Goal: Information Seeking & Learning: Learn about a topic

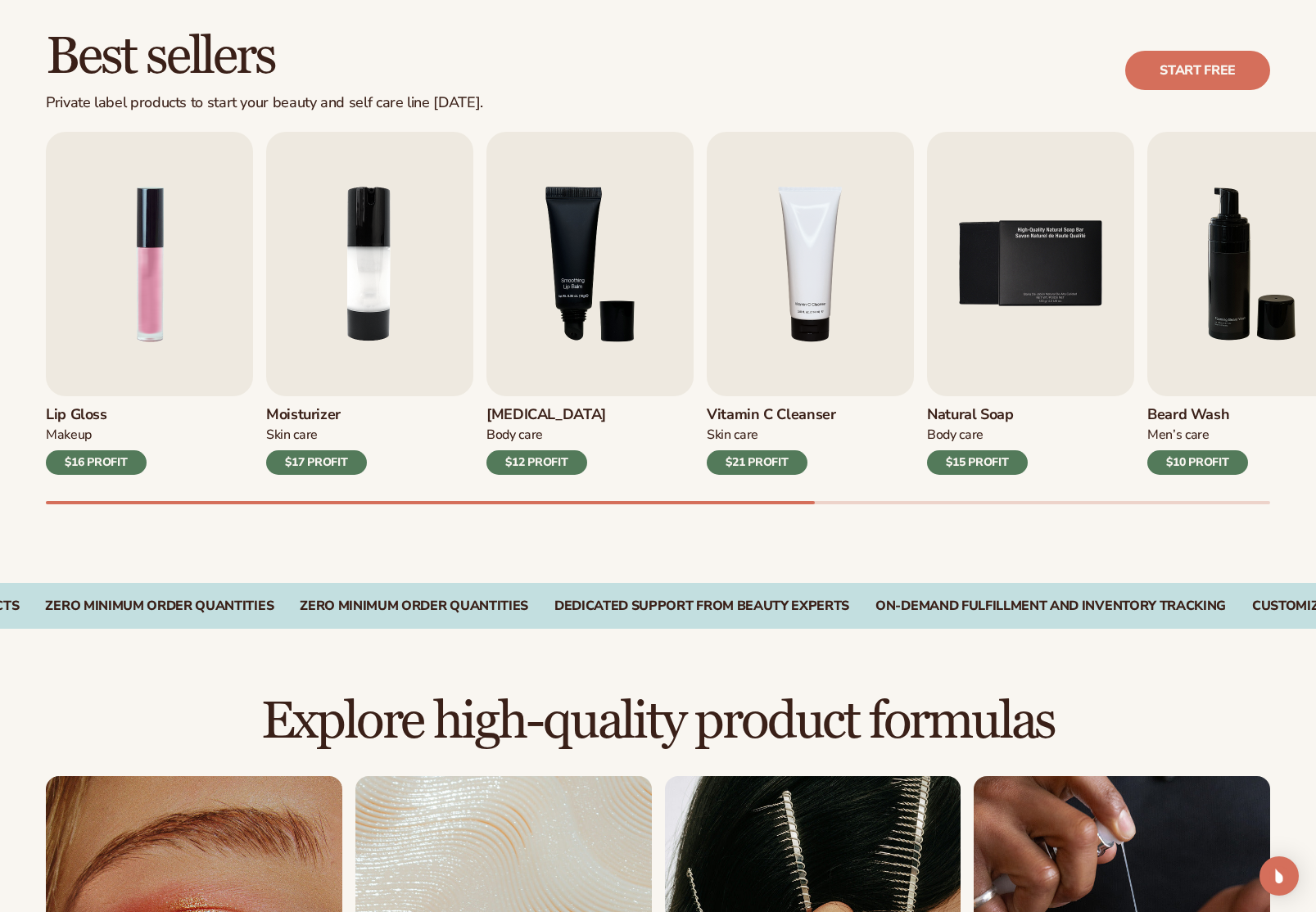
scroll to position [502, 0]
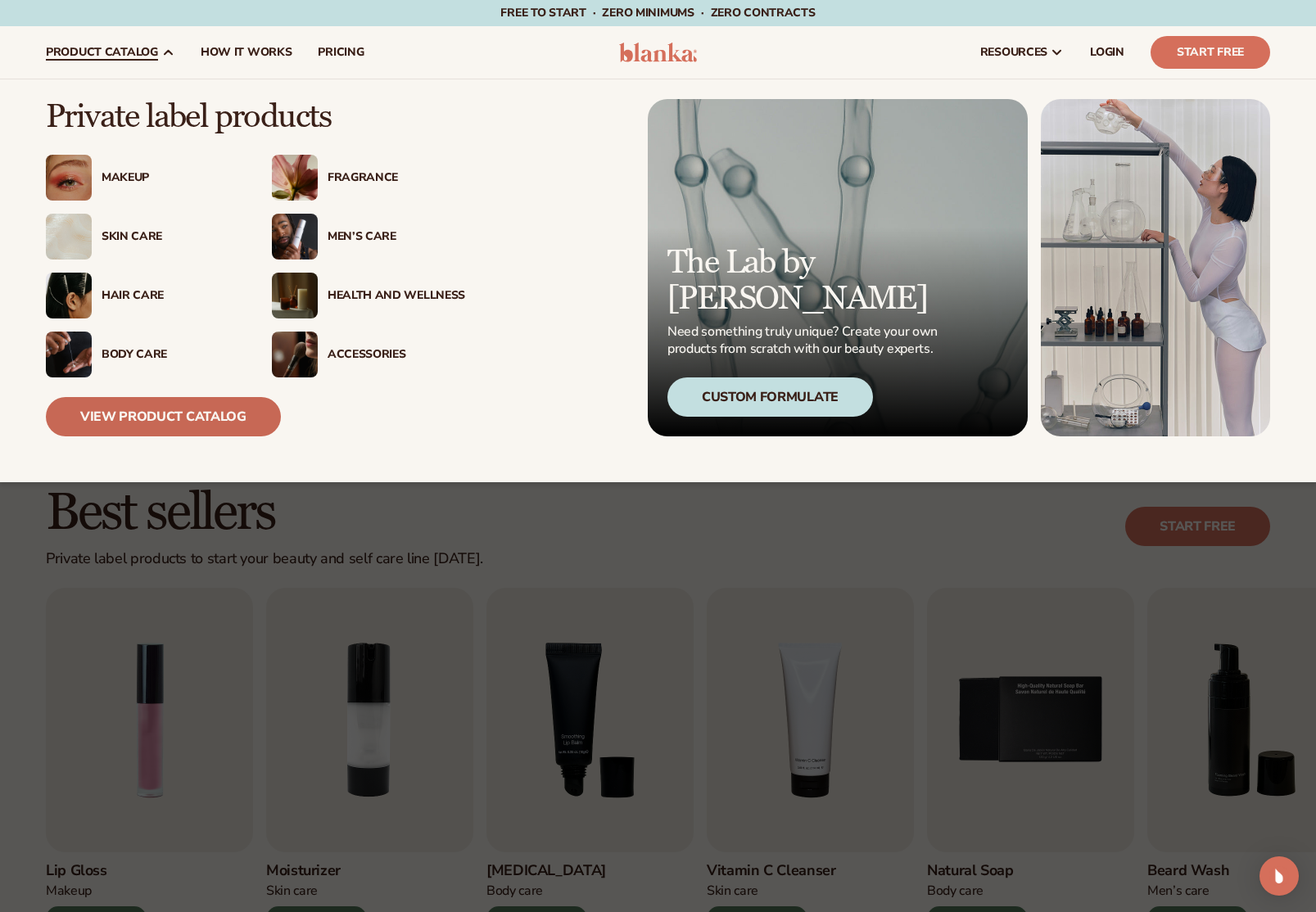
scroll to position [8, 0]
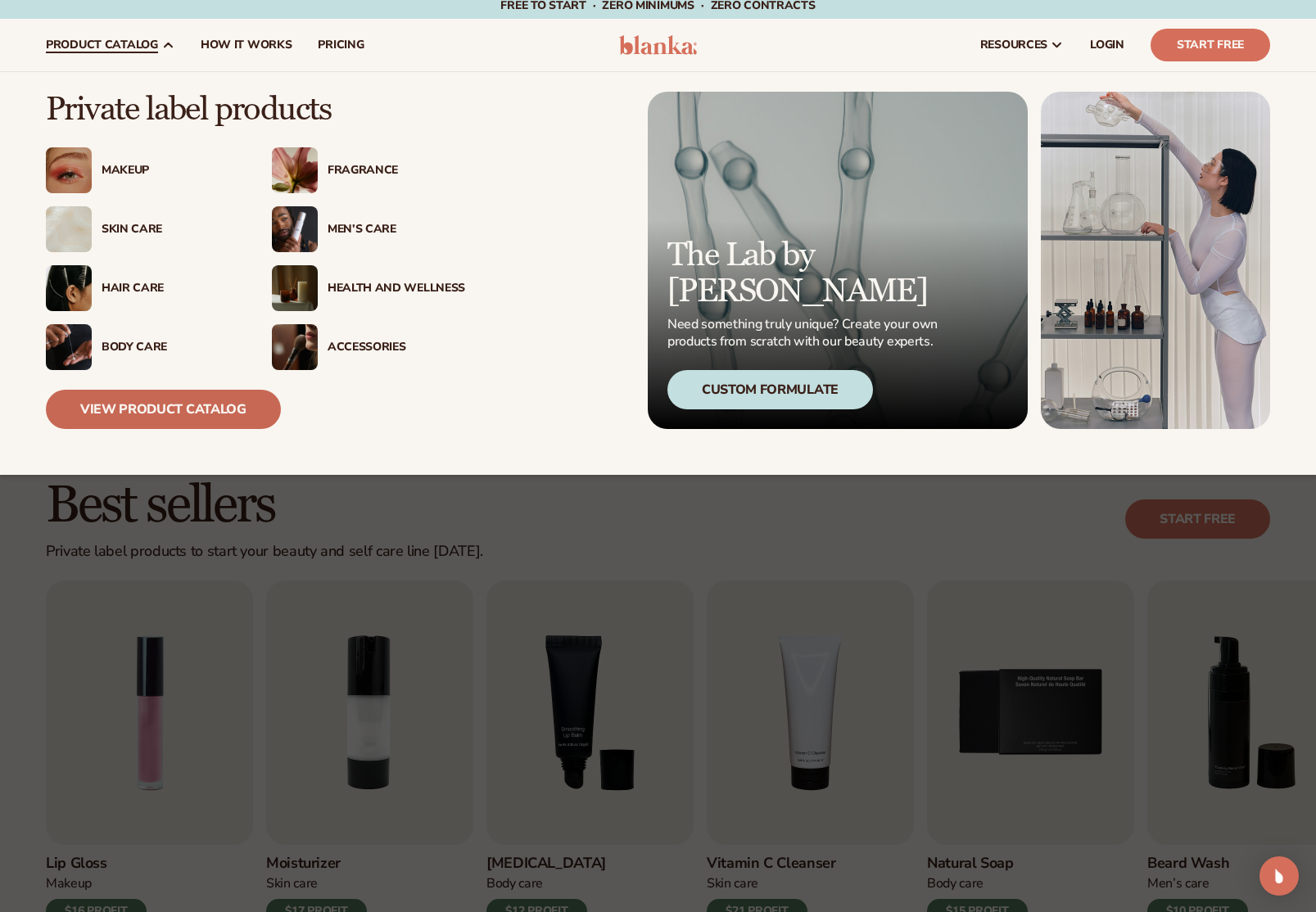
click at [186, 423] on link "View Product Catalog" at bounding box center [164, 409] width 235 height 39
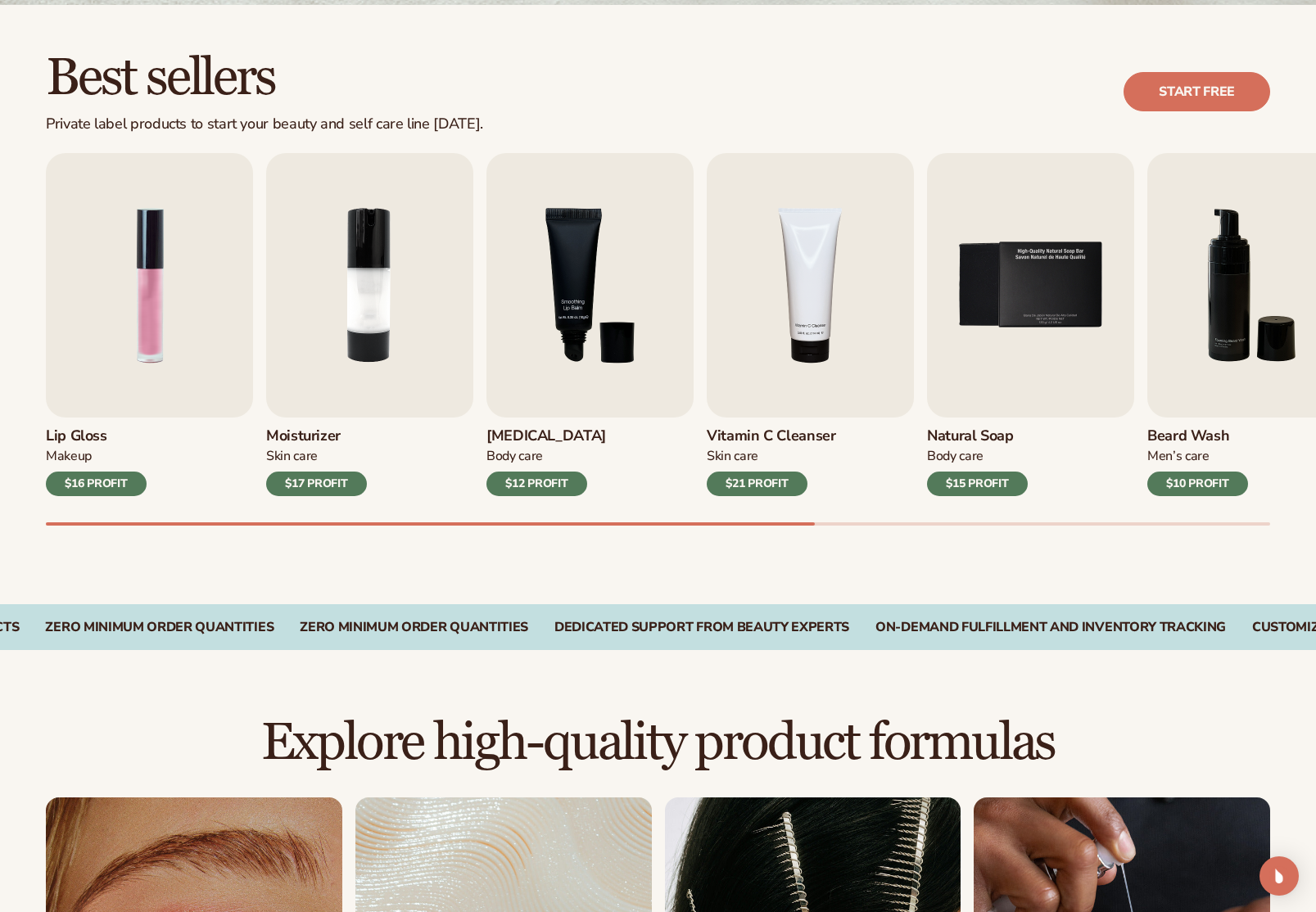
scroll to position [469, 0]
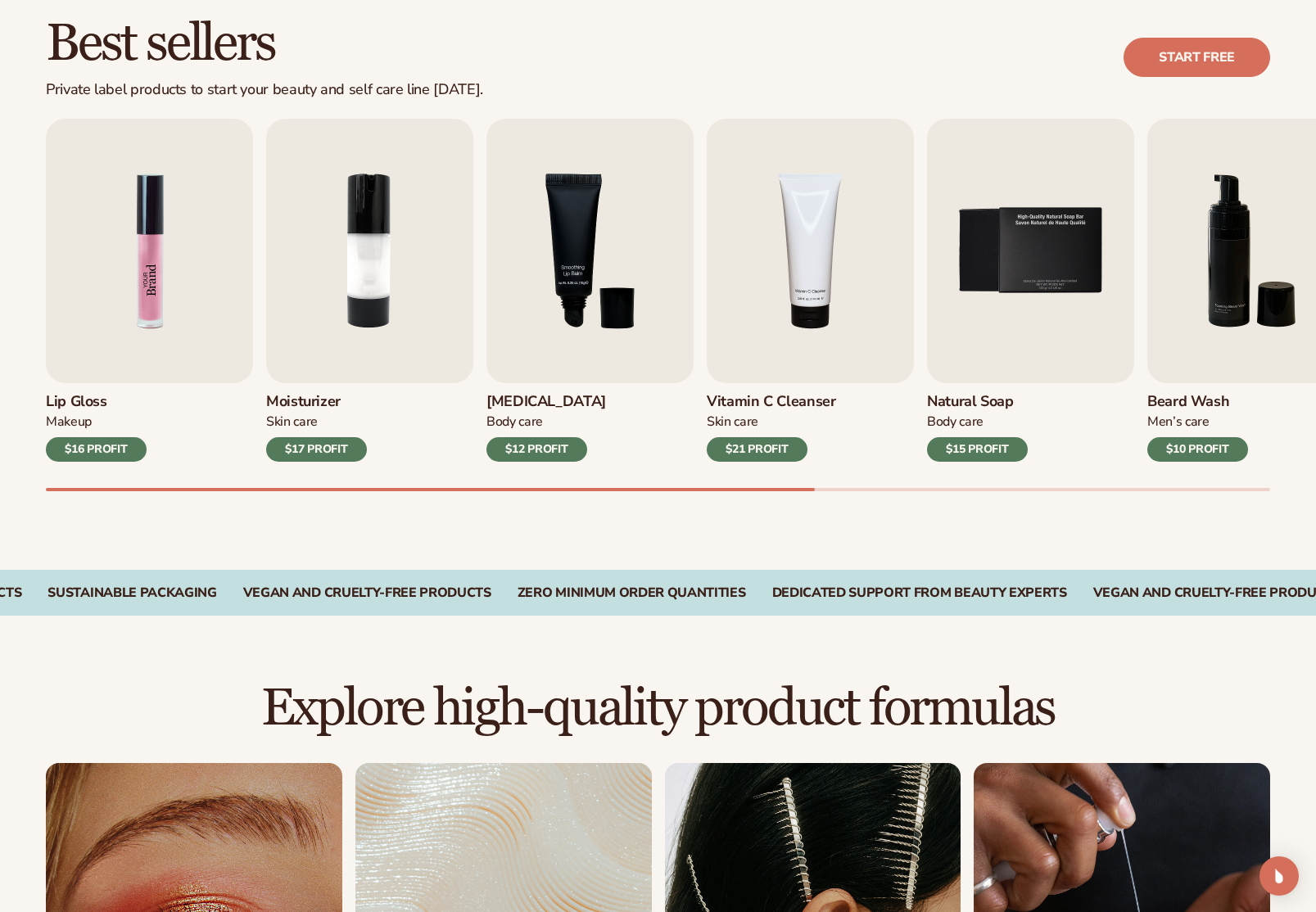
click at [160, 296] on img "1 / 9" at bounding box center [149, 250] width 207 height 265
click at [138, 287] on img "1 / 9" at bounding box center [149, 250] width 207 height 265
click at [79, 404] on h3 "Lip Gloss" at bounding box center [97, 401] width 101 height 18
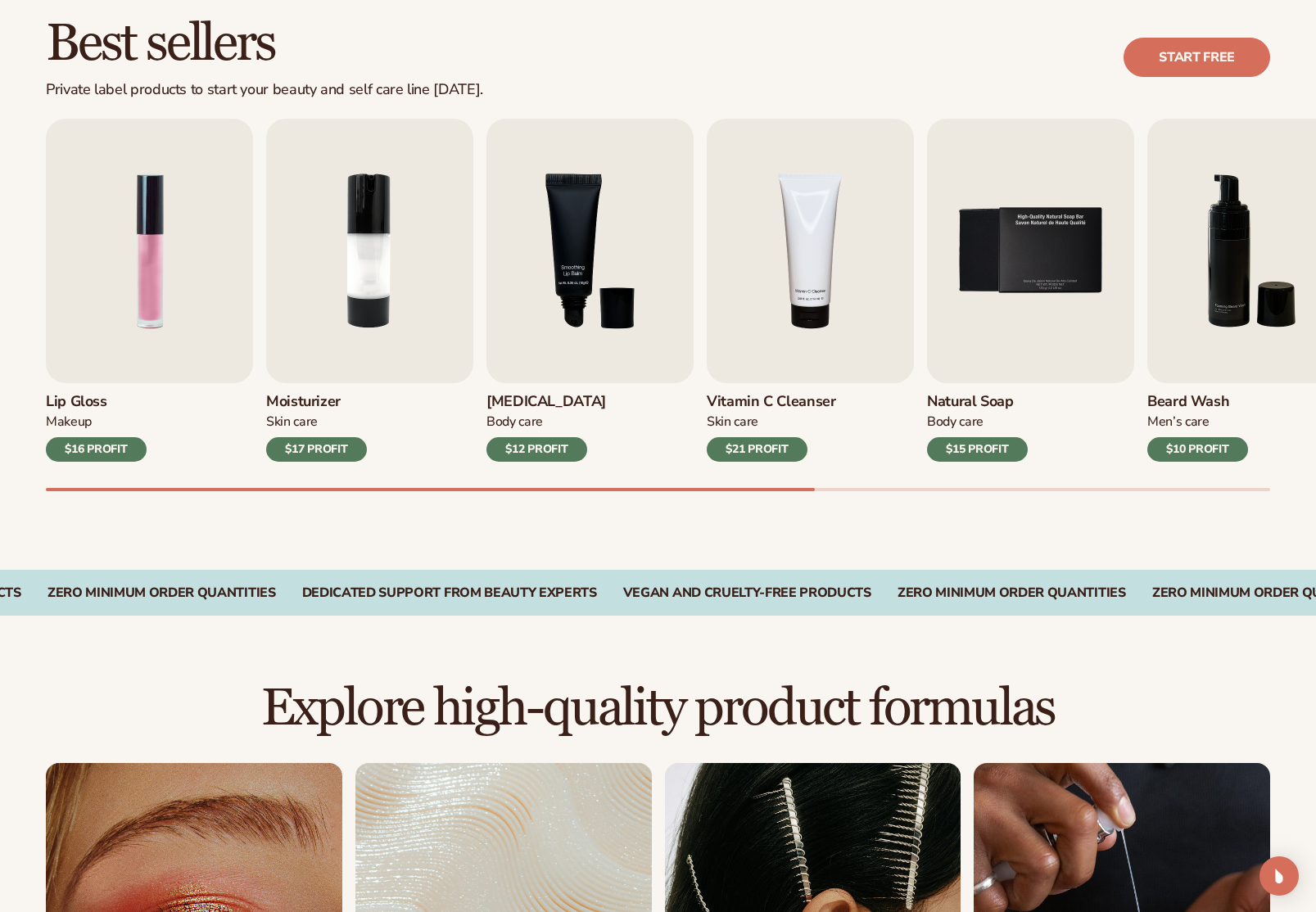
click at [79, 404] on h3 "Lip Gloss" at bounding box center [97, 401] width 101 height 18
click at [113, 308] on img "1 / 9" at bounding box center [149, 250] width 207 height 265
click at [113, 450] on div "$16 PROFIT" at bounding box center [97, 449] width 101 height 24
click at [134, 354] on img "1 / 9" at bounding box center [149, 250] width 207 height 265
click at [159, 317] on img "1 / 9" at bounding box center [149, 250] width 207 height 265
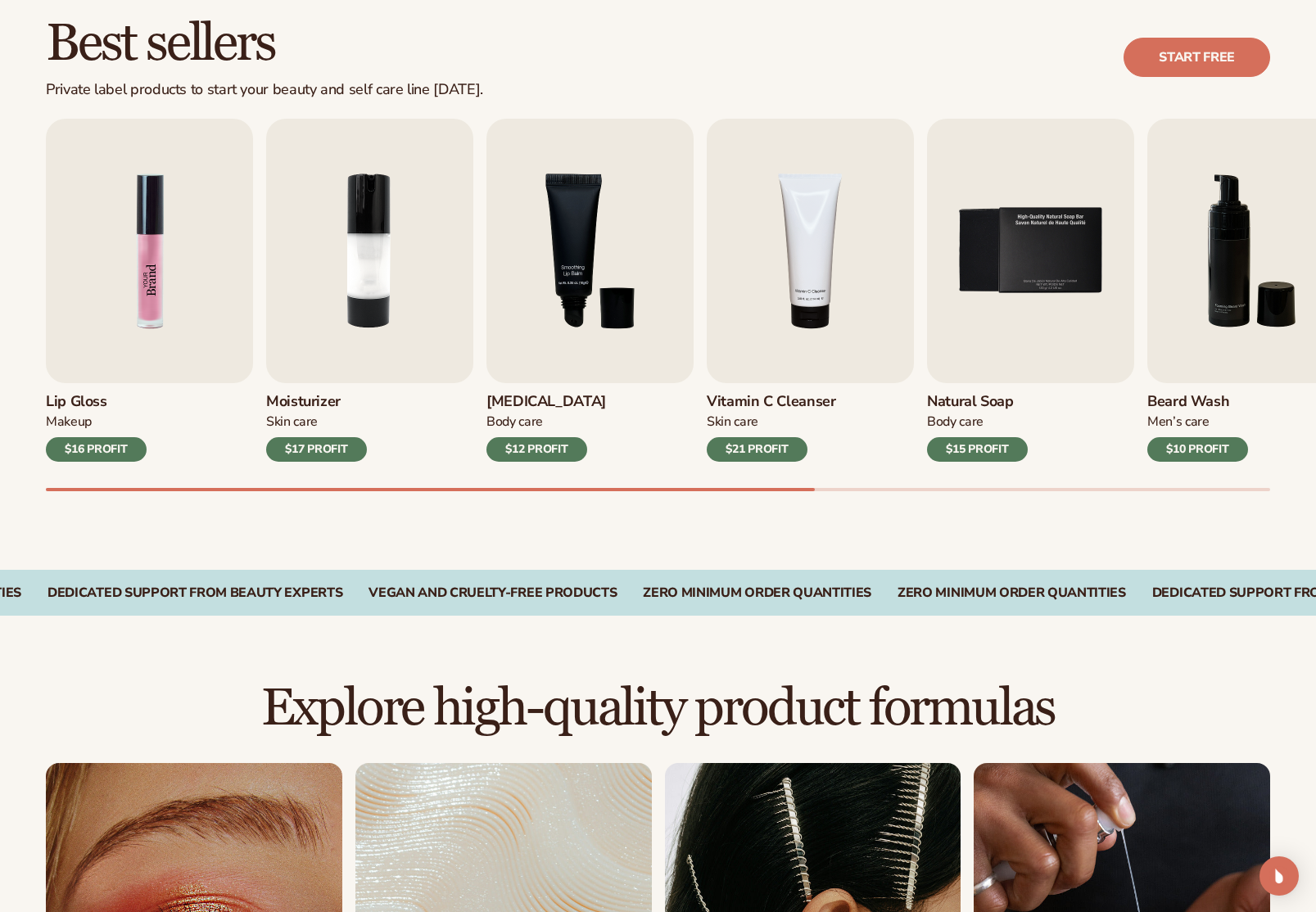
click at [168, 312] on img "1 / 9" at bounding box center [149, 250] width 207 height 265
click at [173, 178] on img "1 / 9" at bounding box center [149, 250] width 207 height 265
